Goal: Information Seeking & Learning: Learn about a topic

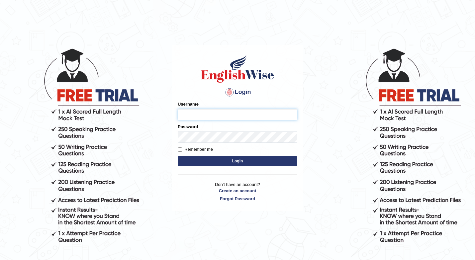
type input "shuja"
click at [217, 161] on button "Login" at bounding box center [238, 161] width 120 height 10
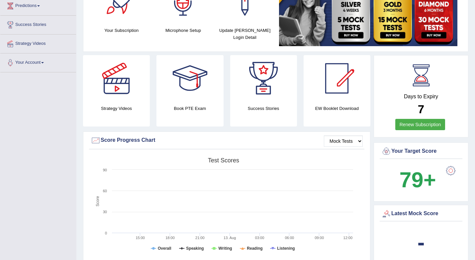
click at [414, 122] on link "Renew Subscription" at bounding box center [420, 124] width 50 height 11
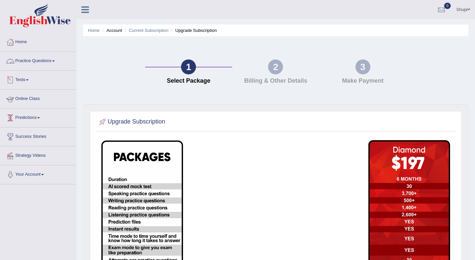
click at [25, 61] on link "Practice Questions" at bounding box center [38, 60] width 76 height 17
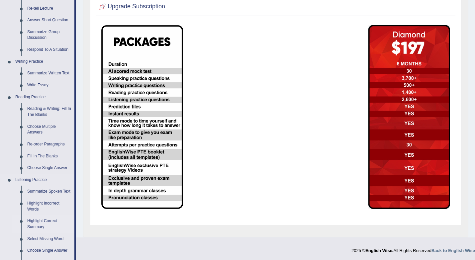
scroll to position [113, 0]
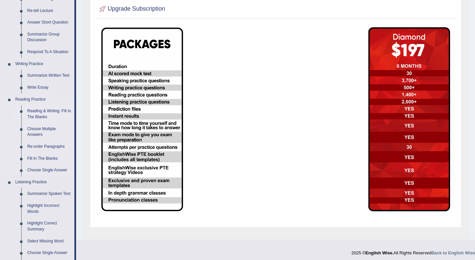
click at [47, 111] on link "Reading & Writing: Fill In The Blanks" at bounding box center [49, 114] width 50 height 18
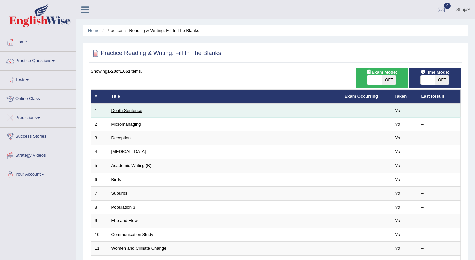
click at [125, 108] on link "Death Sentence" at bounding box center [126, 110] width 31 height 5
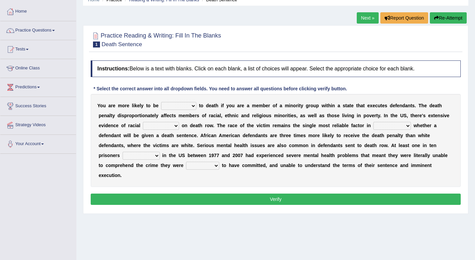
scroll to position [31, 0]
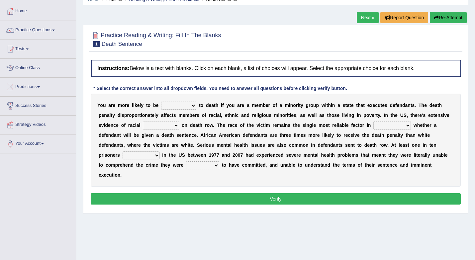
click at [189, 106] on select "penalized blamed complained sentenced" at bounding box center [178, 106] width 35 height 8
select select "sentenced"
click at [172, 126] on select "bias equality appearance background" at bounding box center [161, 125] width 36 height 8
select select "bias"
click at [394, 123] on select "determining adjoining undermining examining" at bounding box center [392, 125] width 38 height 8
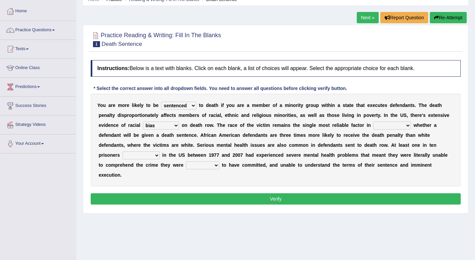
select select "determining"
click at [148, 157] on select "electrocuted persecuted executed captured" at bounding box center [140, 155] width 37 height 8
click at [154, 157] on select "electrocuted persecuted executed captured" at bounding box center [140, 155] width 37 height 8
select select "captured"
click at [205, 167] on select "alleged acclaimed persuaded claimed" at bounding box center [202, 165] width 33 height 8
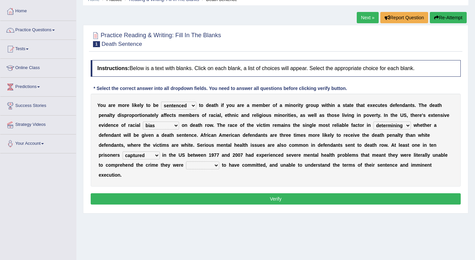
select select "alleged"
click at [224, 200] on button "Verify" at bounding box center [276, 198] width 370 height 11
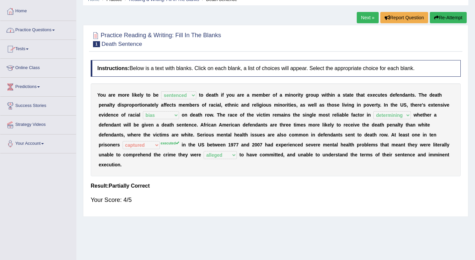
click at [48, 34] on link "Practice Questions" at bounding box center [38, 29] width 76 height 17
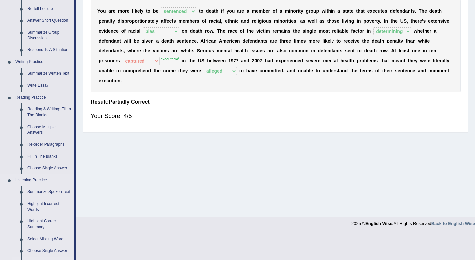
scroll to position [111, 0]
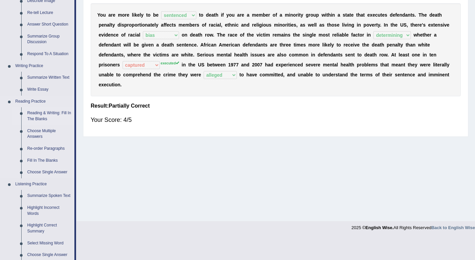
click at [48, 117] on link "Reading & Writing: Fill In The Blanks" at bounding box center [49, 116] width 50 height 18
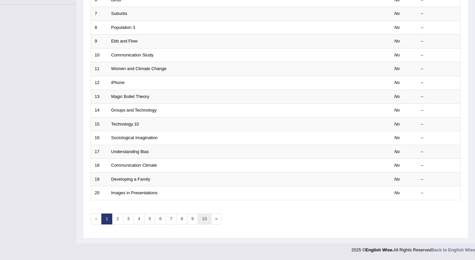
click at [203, 220] on link "10" at bounding box center [204, 218] width 13 height 11
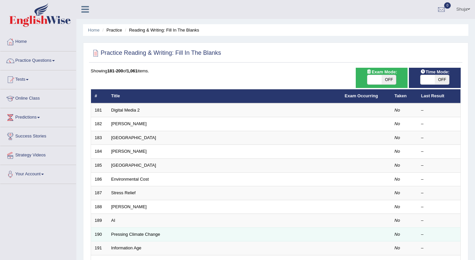
scroll to position [180, 0]
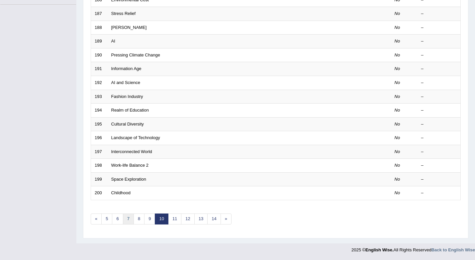
click at [127, 218] on link "7" at bounding box center [128, 218] width 11 height 11
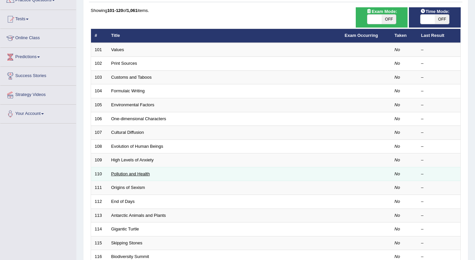
click at [135, 171] on link "Pollution and Health" at bounding box center [130, 173] width 39 height 5
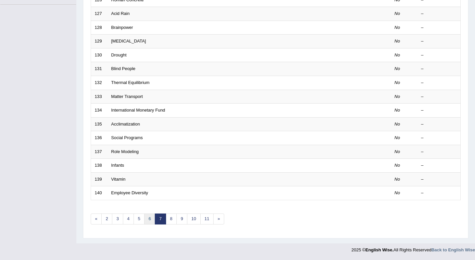
click at [150, 221] on link "6" at bounding box center [149, 218] width 11 height 11
